Goal: Find specific page/section: Find specific page/section

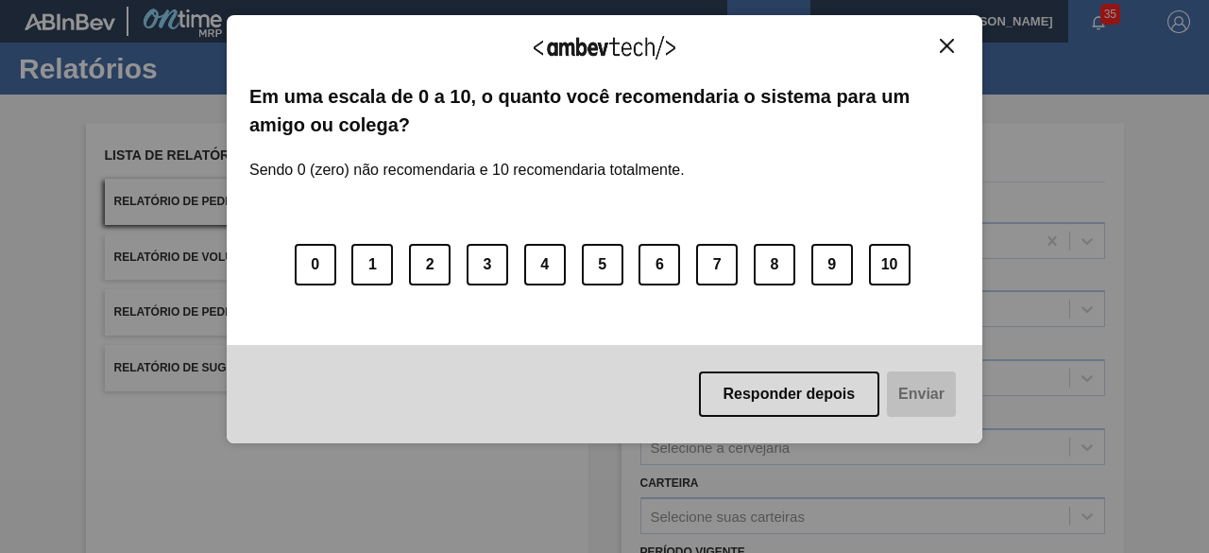
click at [941, 41] on img "Close" at bounding box center [947, 46] width 14 height 14
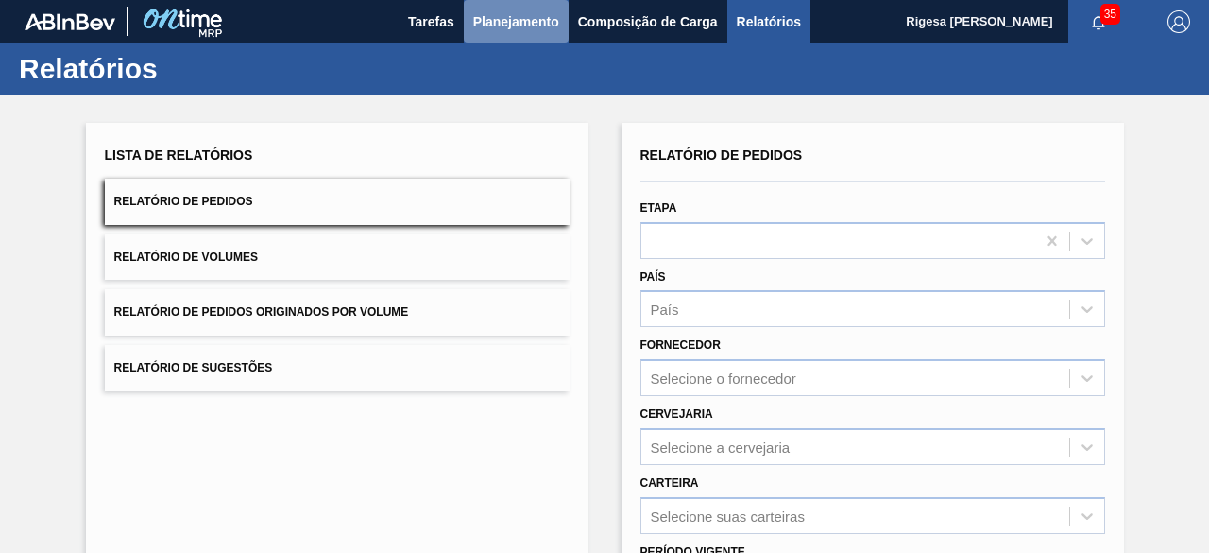
click at [518, 22] on span "Planejamento" at bounding box center [516, 21] width 86 height 23
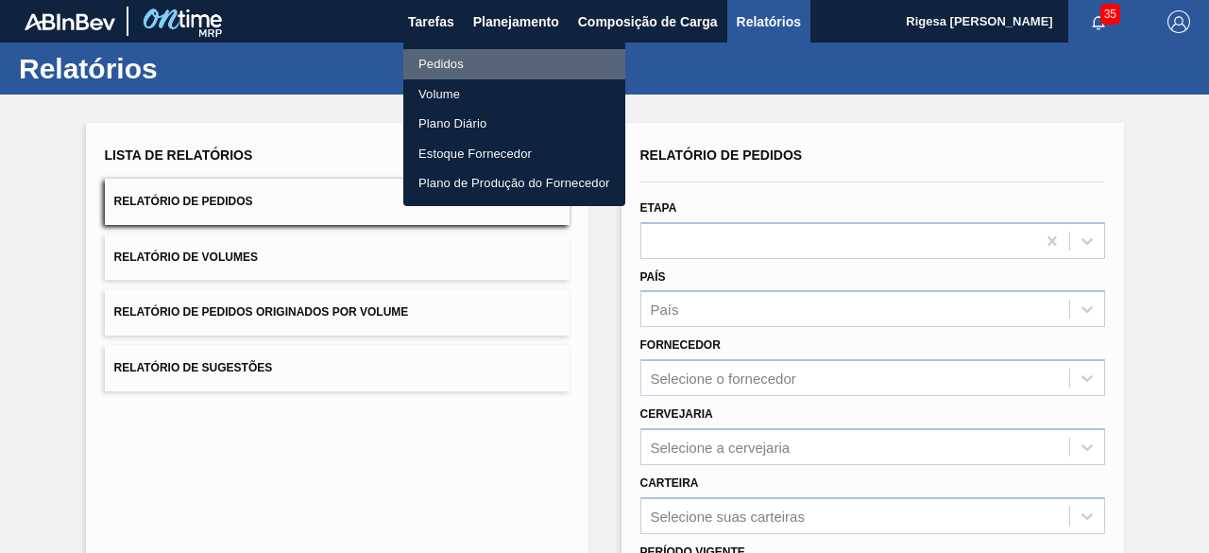
click at [453, 53] on li "Pedidos" at bounding box center [514, 64] width 222 height 30
